Goal: Use online tool/utility: Utilize a website feature to perform a specific function

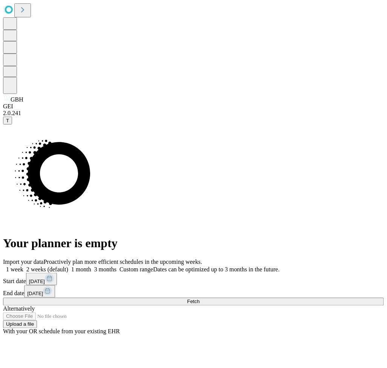
click at [199, 299] on span "Fetch" at bounding box center [193, 302] width 12 height 6
